Goal: Task Accomplishment & Management: Use online tool/utility

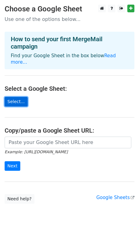
click at [15, 97] on link "Select..." at bounding box center [16, 102] width 23 height 10
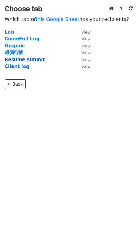
click at [13, 59] on strong "Resume submit" at bounding box center [25, 60] width 40 height 6
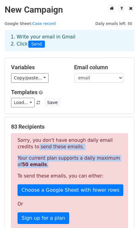
drag, startPoint x: 19, startPoint y: 147, endPoint x: 50, endPoint y: 165, distance: 35.7
click at [50, 165] on div "Sorry, you don't have enough daily email credits to send these emails. Your cur…" at bounding box center [69, 191] width 117 height 117
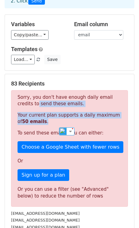
scroll to position [43, 0]
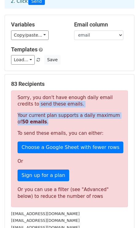
click at [50, 116] on p "Your current plan supports a daily maximum of 50 emails ." at bounding box center [70, 118] width 104 height 13
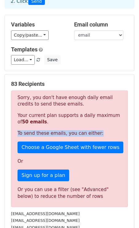
drag, startPoint x: 18, startPoint y: 131, endPoint x: 104, endPoint y: 135, distance: 86.0
click at [104, 135] on p "To send these emails, you can either:" at bounding box center [70, 133] width 104 height 6
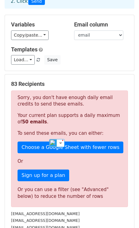
click at [92, 121] on p "Your current plan supports a daily maximum of 50 emails ." at bounding box center [70, 118] width 104 height 13
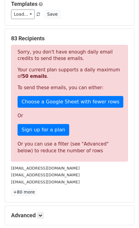
scroll to position [89, 0]
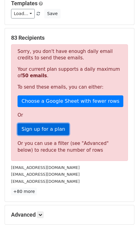
click at [49, 128] on link "Sign up for a plan" at bounding box center [44, 130] width 52 height 12
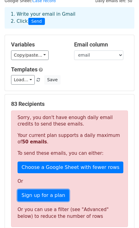
scroll to position [0, 0]
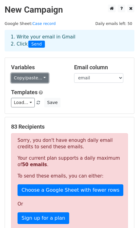
click at [39, 82] on link "Copy/paste..." at bounding box center [30, 78] width 38 height 10
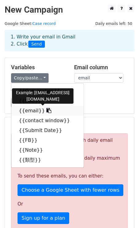
click at [45, 110] on link "{{email}}" at bounding box center [47, 111] width 72 height 10
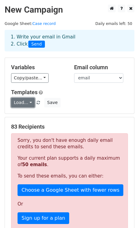
click at [26, 99] on link "Load..." at bounding box center [23, 103] width 24 height 10
click at [99, 99] on div "Load... No templates saved Save" at bounding box center [69, 103] width 126 height 10
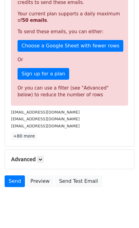
scroll to position [156, 0]
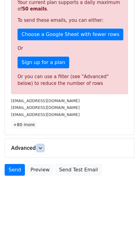
click at [42, 149] on icon at bounding box center [41, 148] width 4 height 4
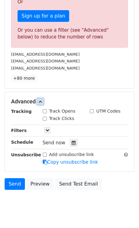
scroll to position [216, 0]
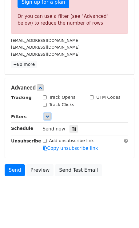
click at [47, 114] on link at bounding box center [47, 116] width 7 height 7
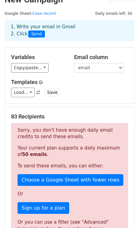
scroll to position [9, 0]
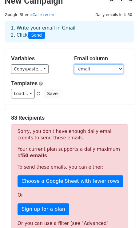
click at [100, 67] on select "Corporation 網站 email contact window Submit Date FB Note 類型" at bounding box center [98, 69] width 49 height 10
click at [74, 64] on select "Corporation 網站 email contact window Submit Date FB Note 類型" at bounding box center [98, 69] width 49 height 10
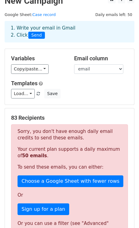
click at [50, 52] on div "Variables Copy/paste... {{Corporation}} {{網站}} {{email}} {{contact window}} {{S…" at bounding box center [69, 77] width 129 height 56
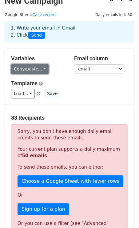
click at [40, 65] on link "Copy/paste..." at bounding box center [30, 69] width 38 height 10
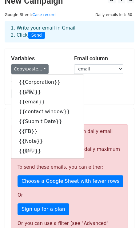
click at [52, 47] on div "1. Write your email in Gmail 2. Click Send" at bounding box center [69, 36] width 139 height 25
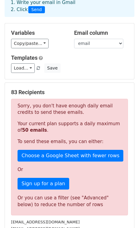
scroll to position [36, 0]
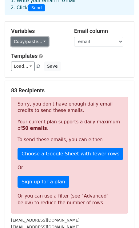
click at [38, 43] on link "Copy/paste..." at bounding box center [30, 42] width 38 height 10
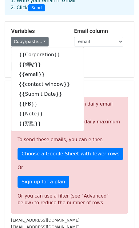
click at [51, 23] on div "Variables Copy/paste... {{Corporation}} {{網站}} {{email}} {{contact window}} {{S…" at bounding box center [69, 50] width 129 height 56
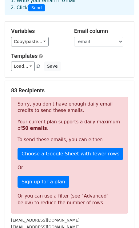
click at [51, 23] on div "Variables Copy/paste... {{Corporation}} {{網站}} {{email}} {{contact window}} {{S…" at bounding box center [69, 50] width 129 height 56
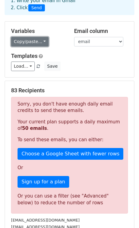
click at [36, 42] on link "Copy/paste..." at bounding box center [30, 42] width 38 height 10
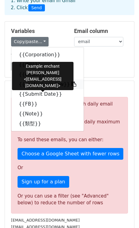
click at [37, 85] on link "{{contact window}}" at bounding box center [47, 84] width 72 height 10
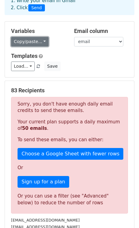
click at [32, 41] on link "Copy/paste..." at bounding box center [30, 42] width 38 height 10
